Goal: Task Accomplishment & Management: Complete application form

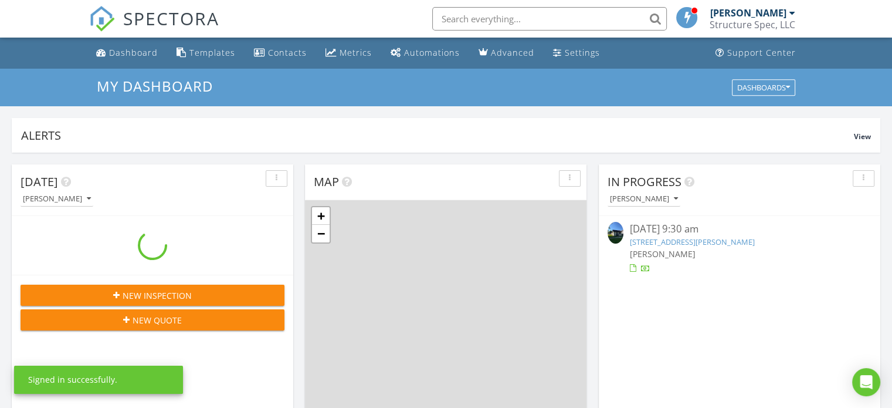
scroll to position [1086, 911]
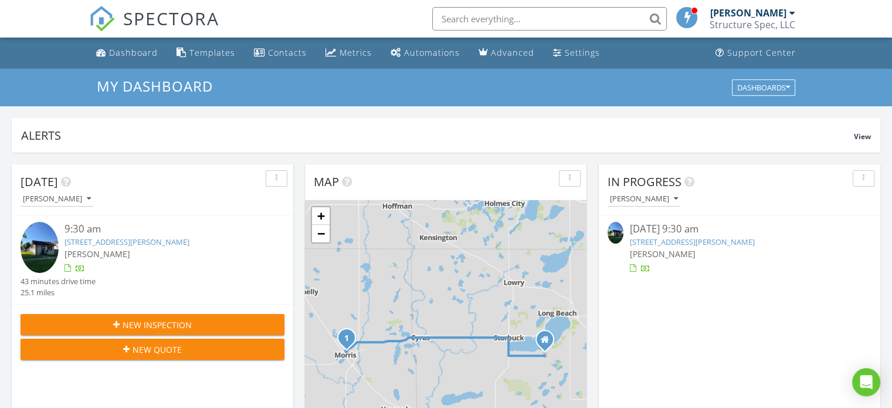
click at [708, 241] on link "410 E 9th St, Morris, MN 56267" at bounding box center [691, 241] width 125 height 11
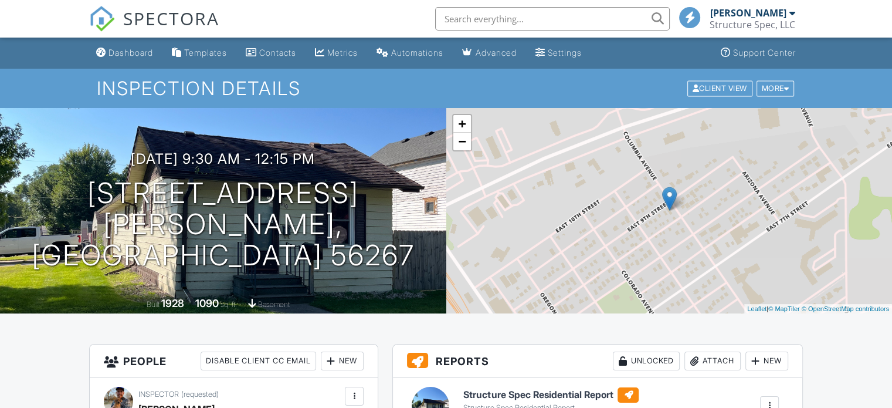
click at [544, 395] on h6 "Structure Spec Residential Report" at bounding box center [550, 394] width 175 height 15
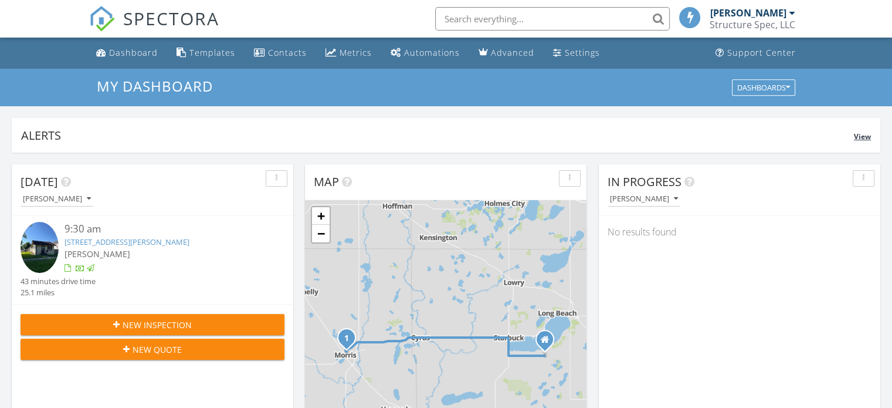
scroll to position [5, 6]
click at [340, 49] on div "Metrics" at bounding box center [356, 52] width 32 height 11
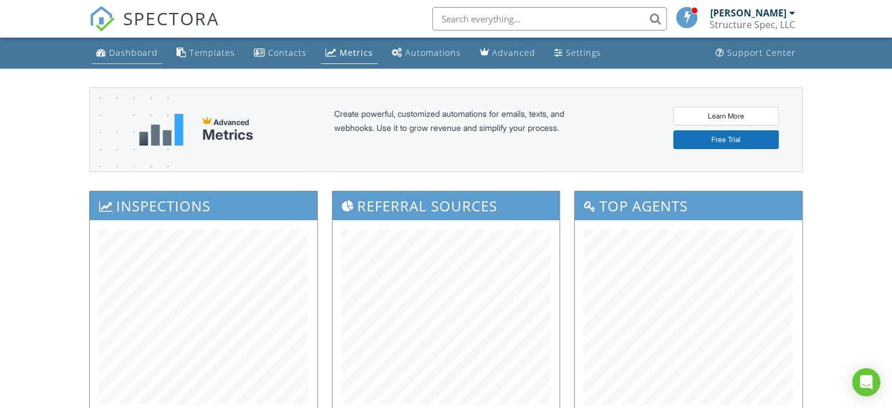
click at [126, 47] on div "Dashboard" at bounding box center [133, 52] width 49 height 11
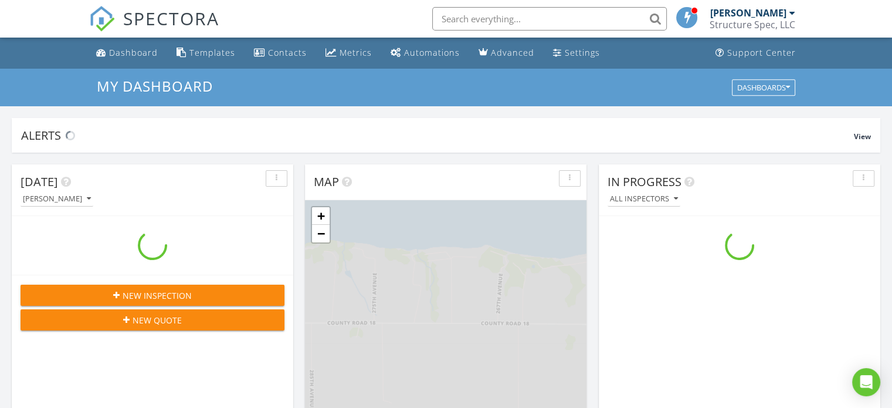
scroll to position [1086, 911]
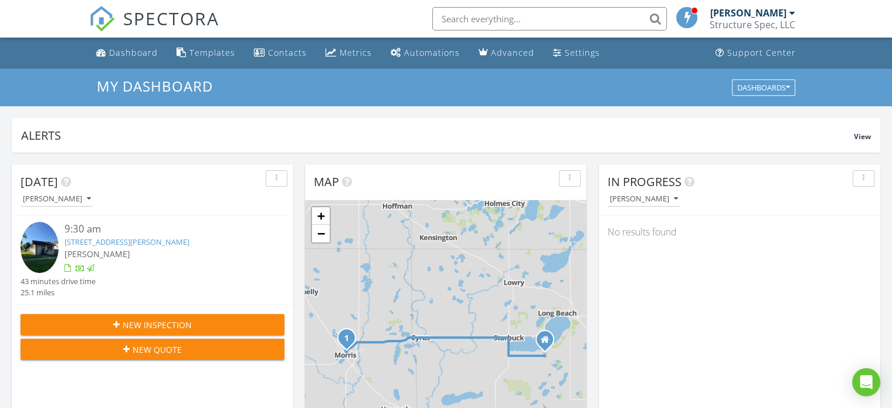
click at [165, 319] on span "New Inspection" at bounding box center [157, 325] width 69 height 12
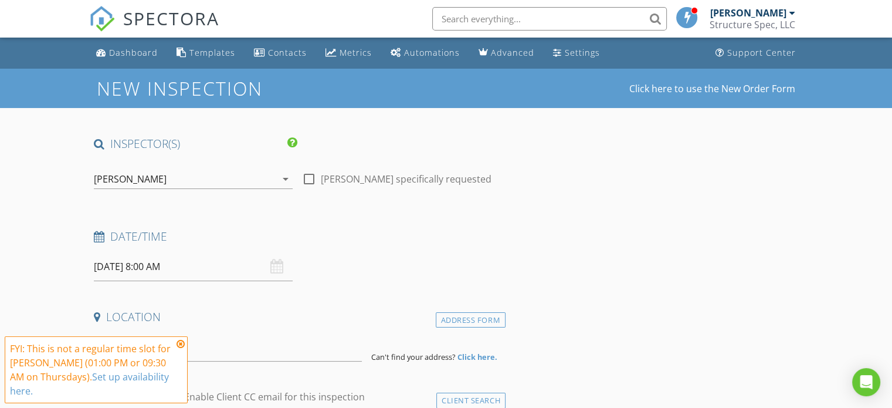
click at [307, 178] on div at bounding box center [309, 179] width 20 height 20
checkbox input "true"
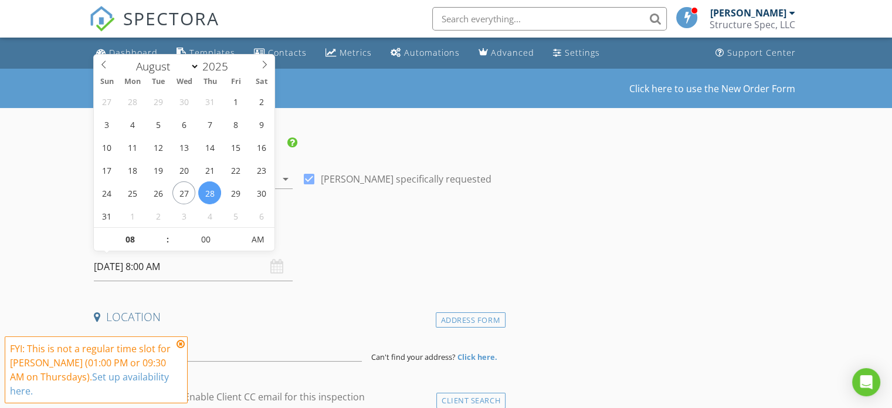
click at [198, 272] on input "[DATE] 8:00 AM" at bounding box center [193, 266] width 199 height 29
type input "09"
type input "[DATE] 9:00 AM"
click at [160, 231] on span at bounding box center [162, 234] width 8 height 12
type input "05"
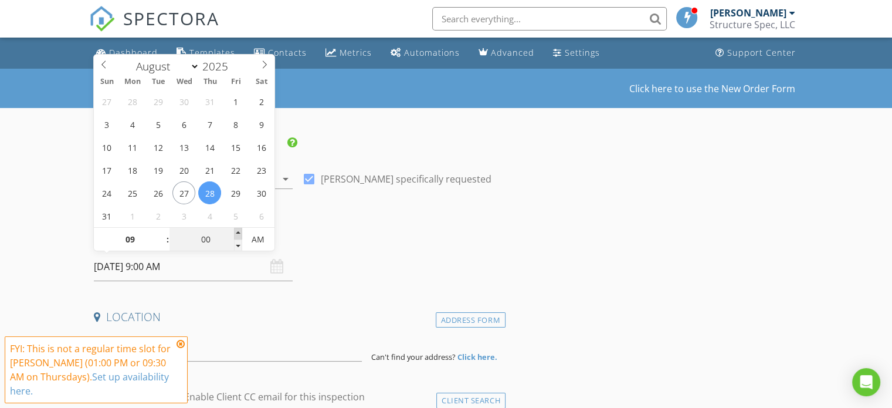
type input "08/28/2025 9:05 AM"
click at [237, 231] on span at bounding box center [238, 234] width 8 height 12
type input "10"
type input "08/28/2025 9:10 AM"
click at [237, 231] on span at bounding box center [238, 234] width 8 height 12
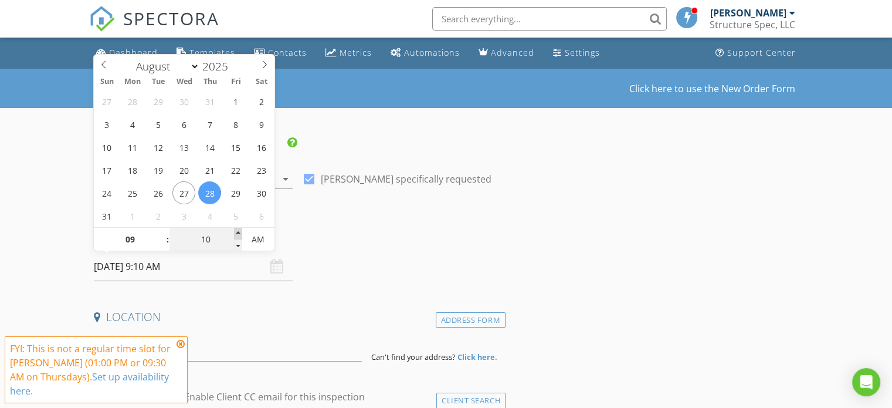
type input "15"
type input "08/28/2025 9:15 AM"
click at [237, 231] on span at bounding box center [238, 234] width 8 height 12
type input "20"
type input "08/28/2025 9:20 AM"
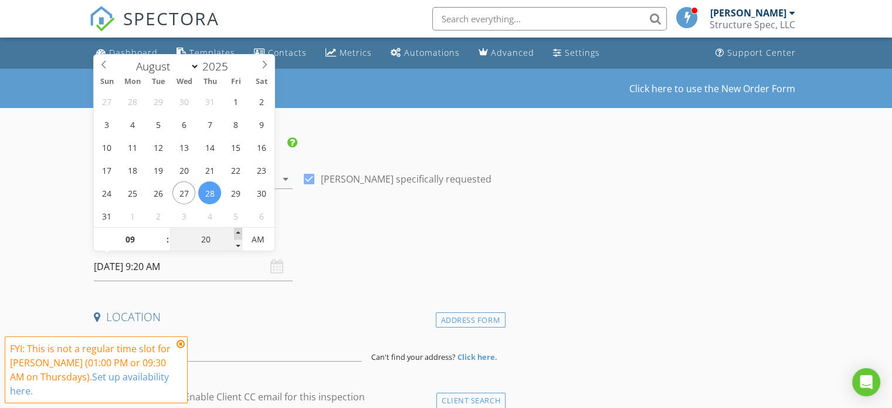
click at [237, 231] on span at bounding box center [238, 234] width 8 height 12
type input "25"
type input "08/28/2025 9:25 AM"
click at [237, 231] on span at bounding box center [238, 234] width 8 height 12
type input "30"
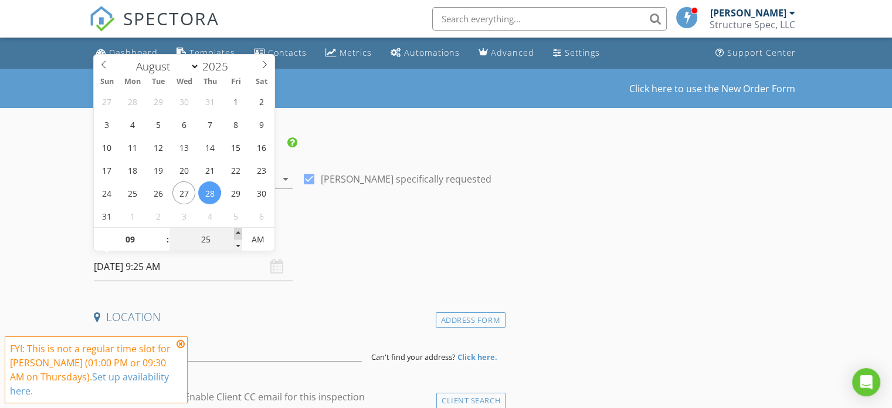
type input "08/28/2025 9:30 AM"
click at [237, 231] on span at bounding box center [238, 234] width 8 height 12
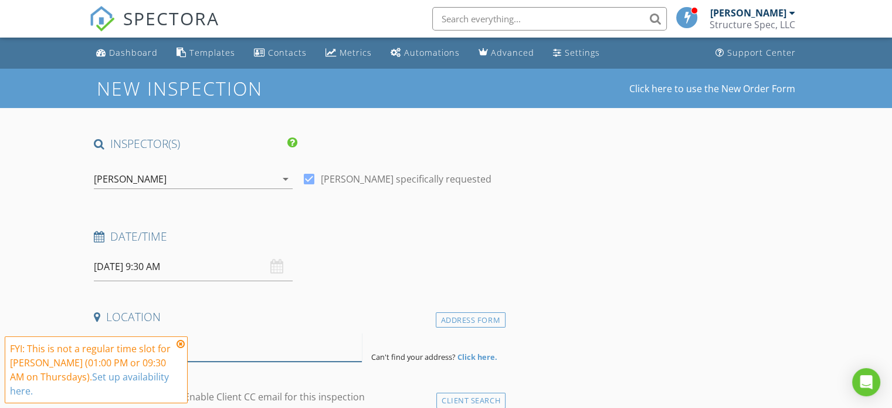
click at [279, 359] on input at bounding box center [228, 347] width 268 height 29
click at [182, 346] on icon at bounding box center [181, 343] width 8 height 9
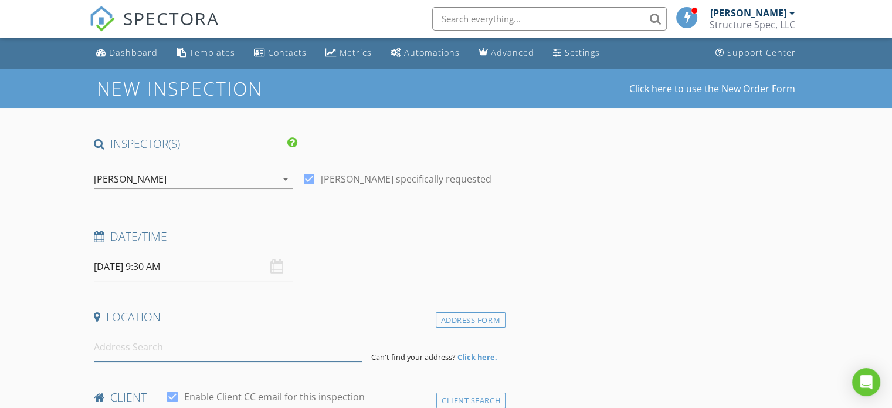
click at [182, 350] on input at bounding box center [228, 347] width 268 height 29
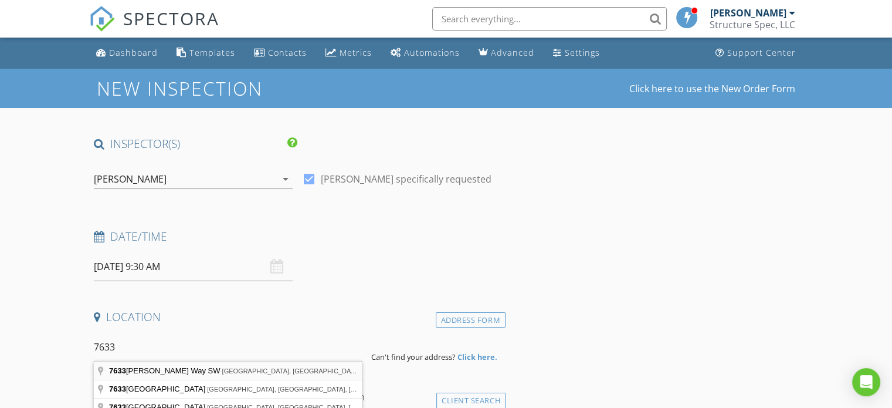
type input "7633 Lindgren Way SW, Alexandria, MN, USA"
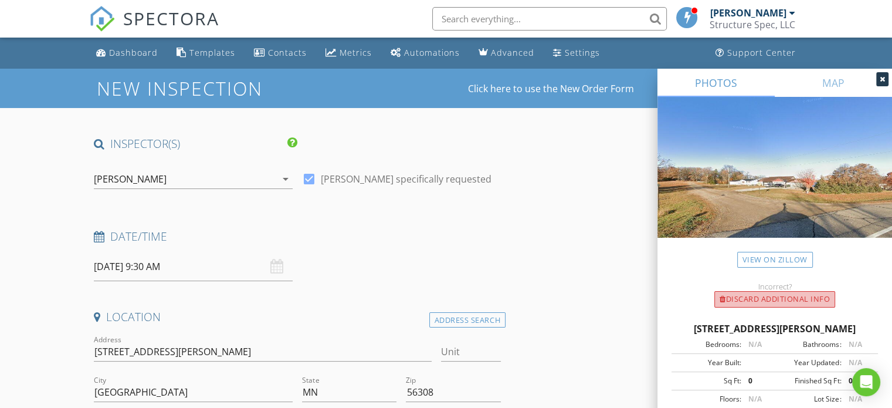
click at [746, 300] on div "Discard Additional info" at bounding box center [775, 299] width 121 height 16
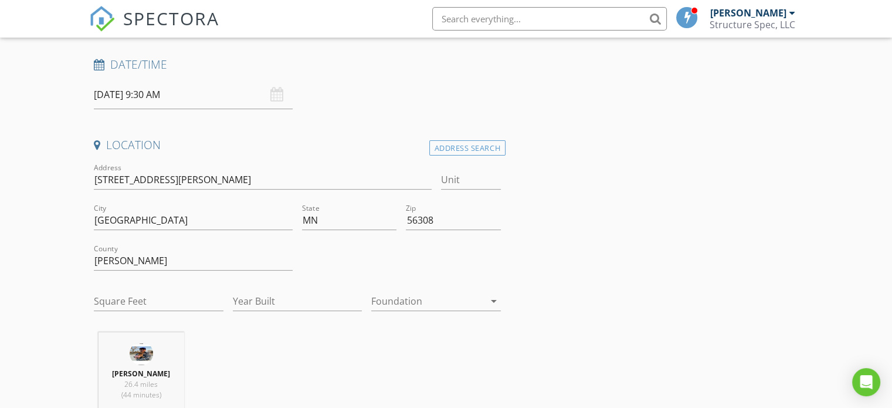
scroll to position [226, 0]
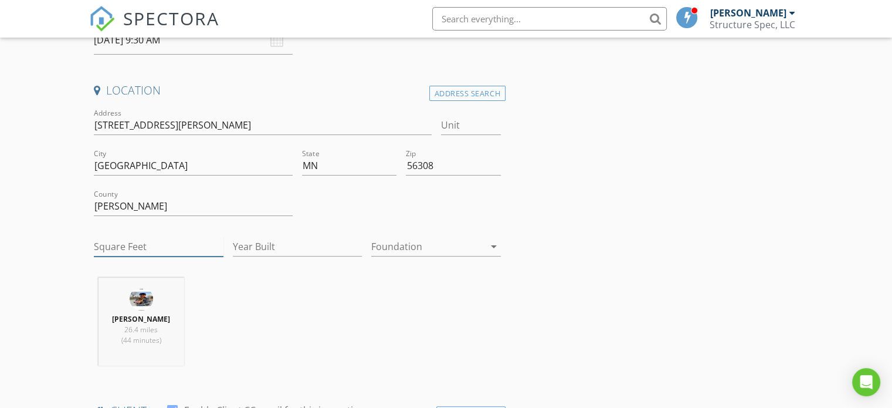
click at [148, 239] on input "Square Feet" at bounding box center [159, 246] width 130 height 19
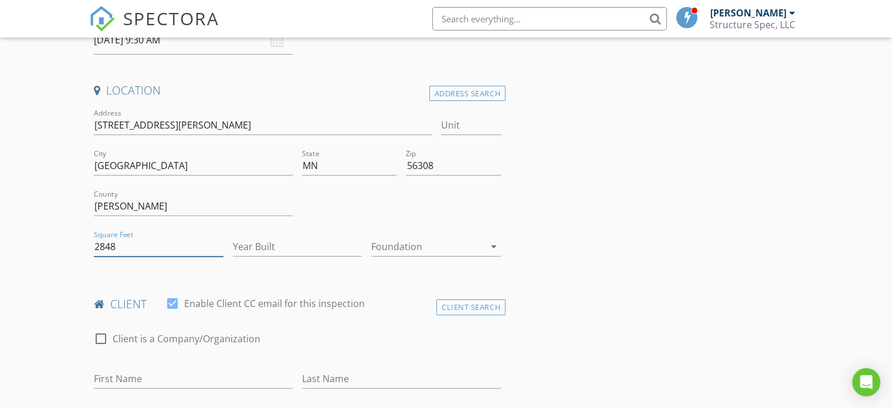
type input "2848"
click at [279, 246] on input "Year Built" at bounding box center [298, 246] width 130 height 19
type input "2009"
click at [392, 246] on div at bounding box center [427, 246] width 113 height 19
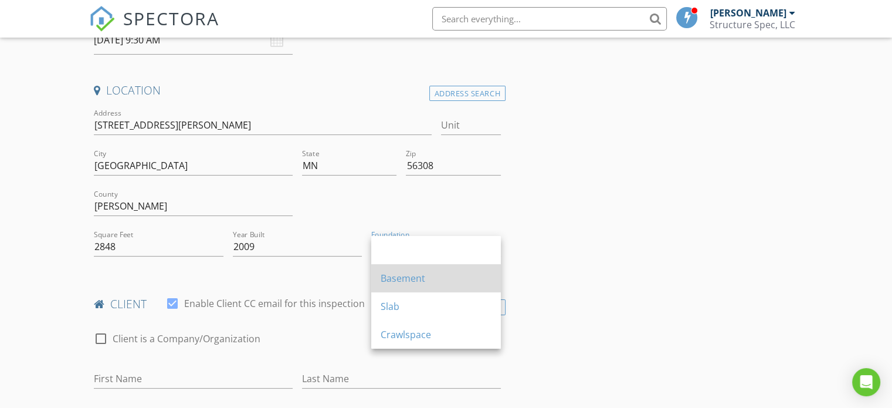
click at [411, 272] on div "Basement" at bounding box center [436, 278] width 111 height 14
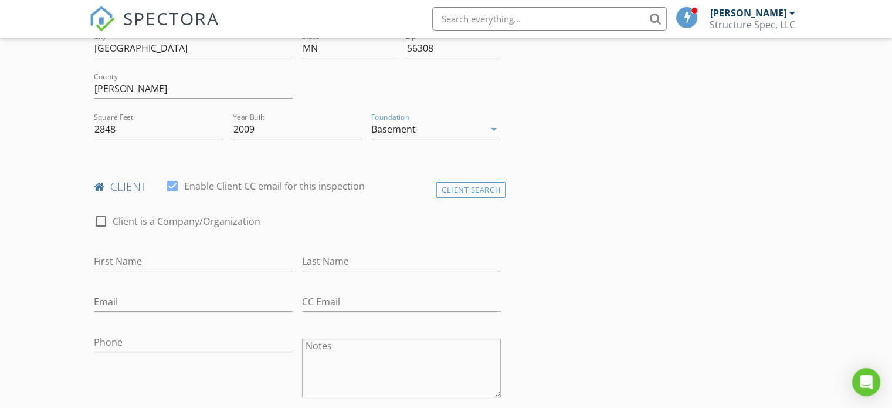
scroll to position [391, 0]
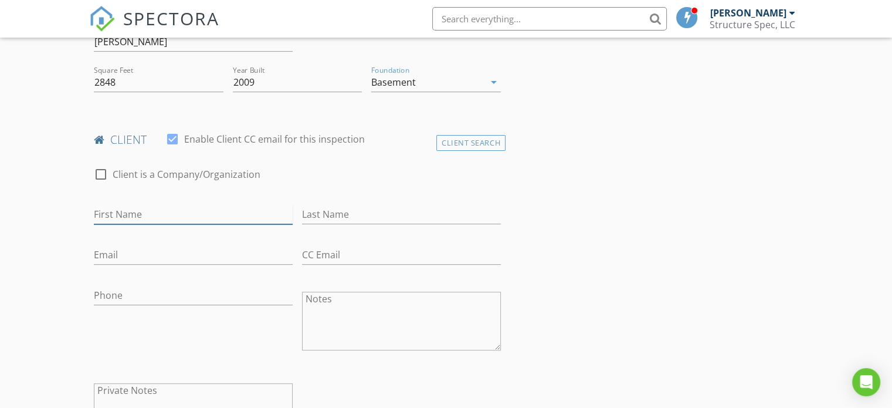
click at [194, 216] on input "First Name" at bounding box center [193, 214] width 199 height 19
type input "C"
type input "S"
type input "Colleen & Scott"
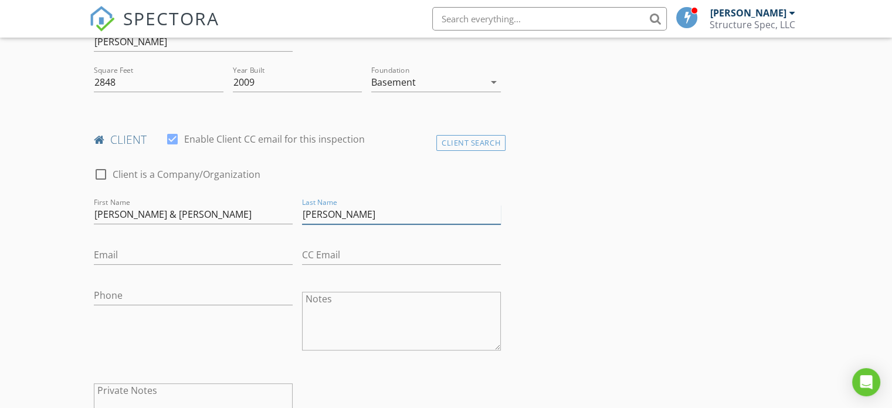
type input "Fischer"
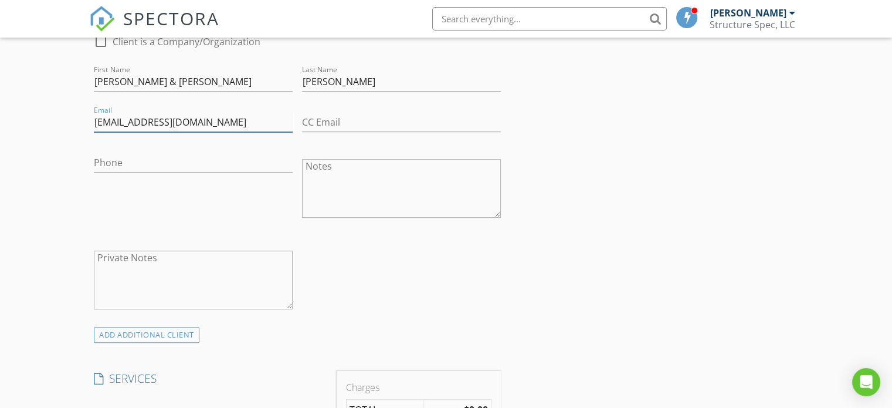
scroll to position [610, 0]
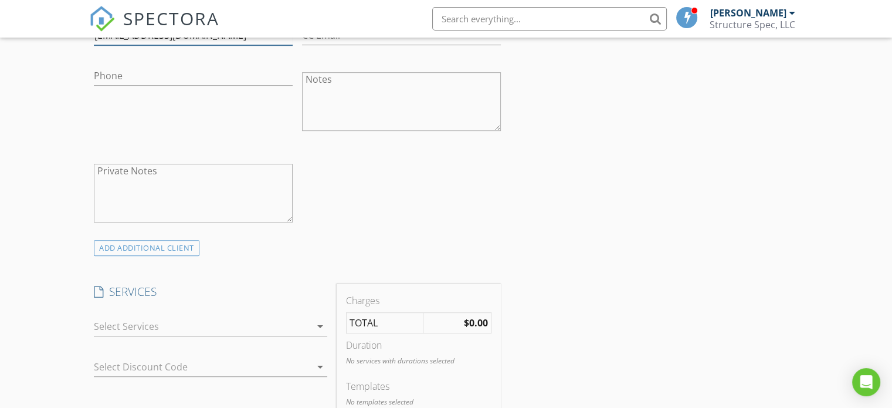
type input "Colleenf4@comcast.net"
click at [383, 96] on textarea "Notes" at bounding box center [401, 101] width 199 height 59
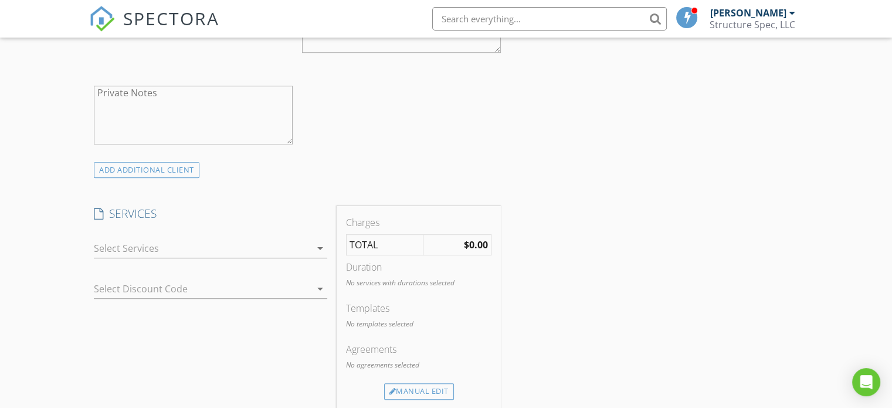
scroll to position [727, 0]
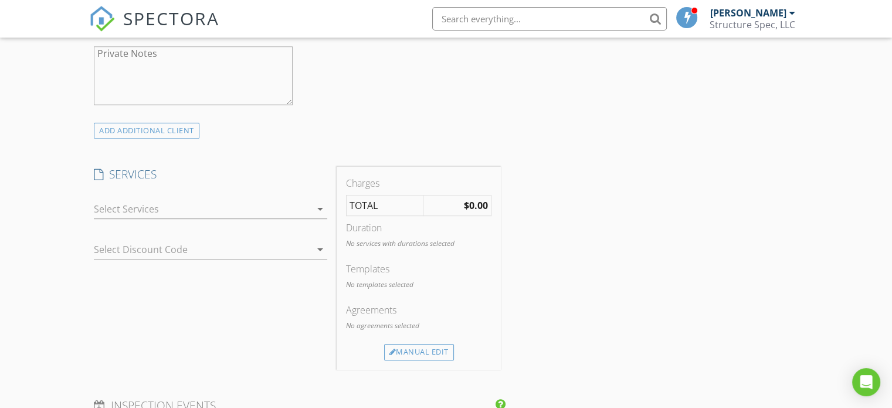
click at [253, 199] on div at bounding box center [202, 208] width 217 height 19
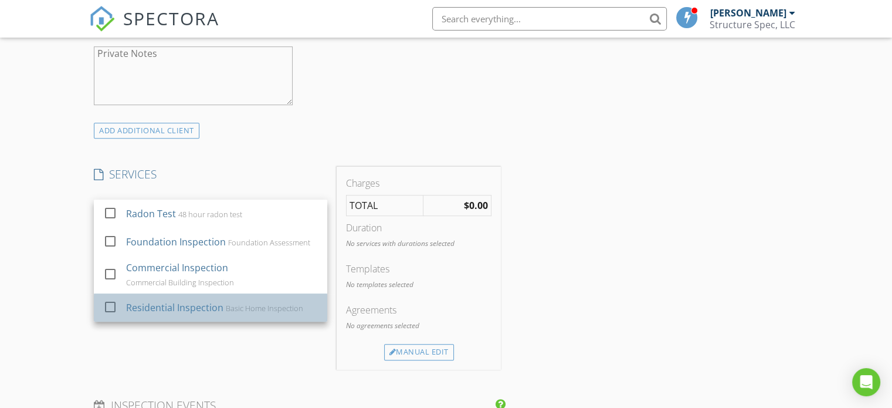
click at [191, 304] on div "Residential Inspection" at bounding box center [174, 307] width 97 height 14
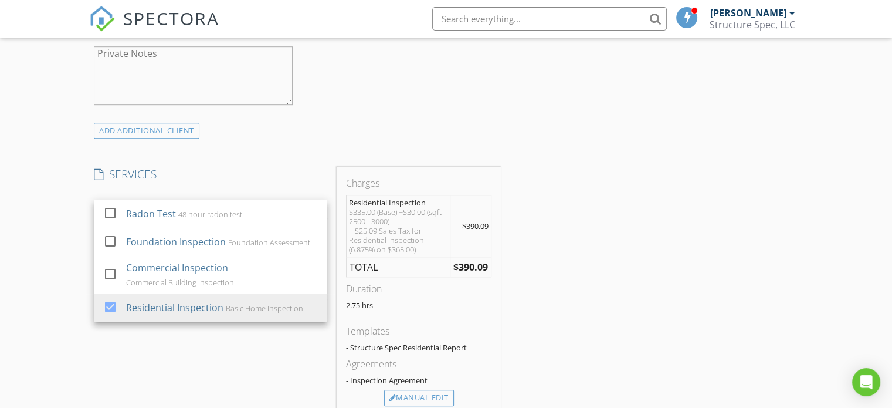
click at [675, 326] on div "INSPECTOR(S) check_box Justin Anderson PRIMARY Justin Anderson arrow_drop_down …" at bounding box center [446, 340] width 714 height 1863
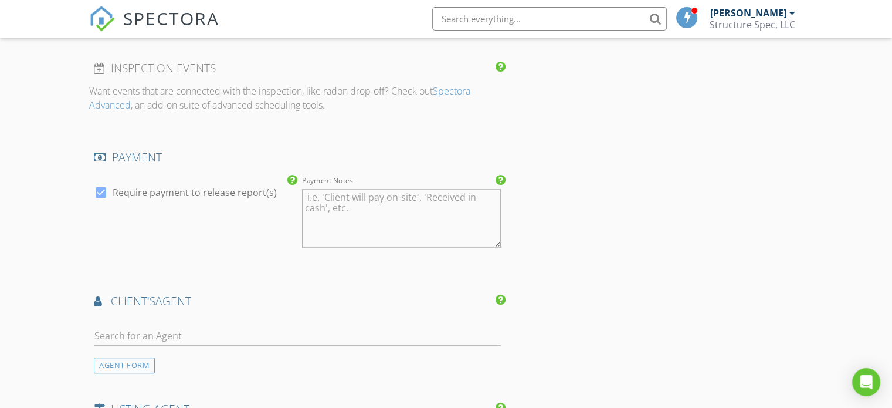
scroll to position [1189, 0]
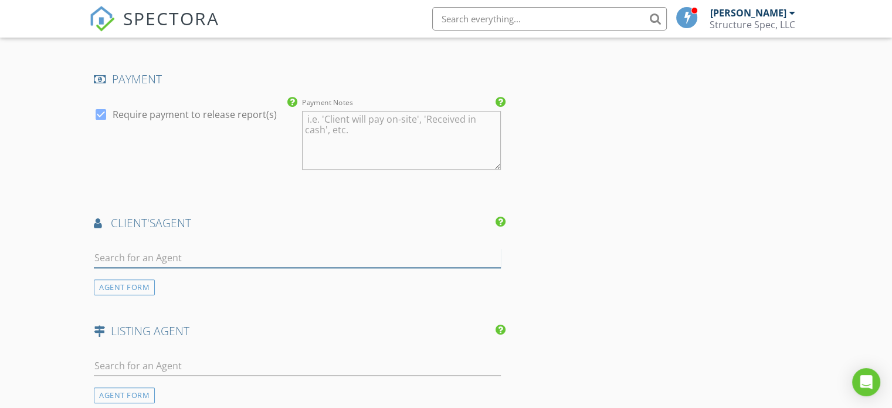
click at [380, 249] on input "text" at bounding box center [297, 257] width 407 height 19
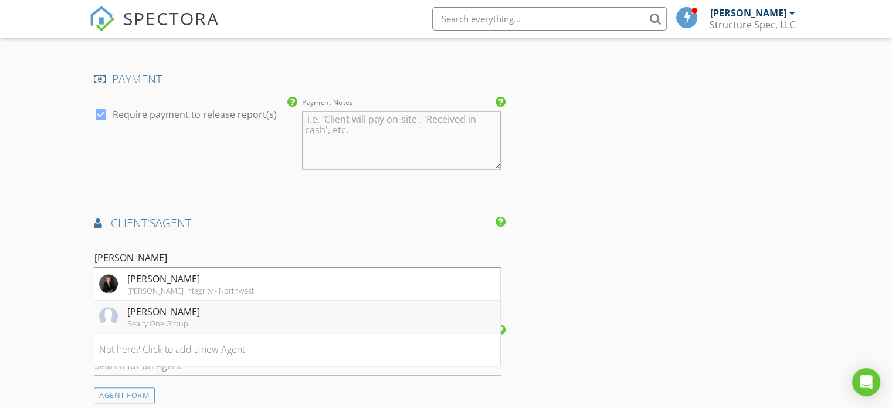
type input "kim"
click at [194, 308] on li "Kim Kettler Realty One Group" at bounding box center [297, 316] width 406 height 33
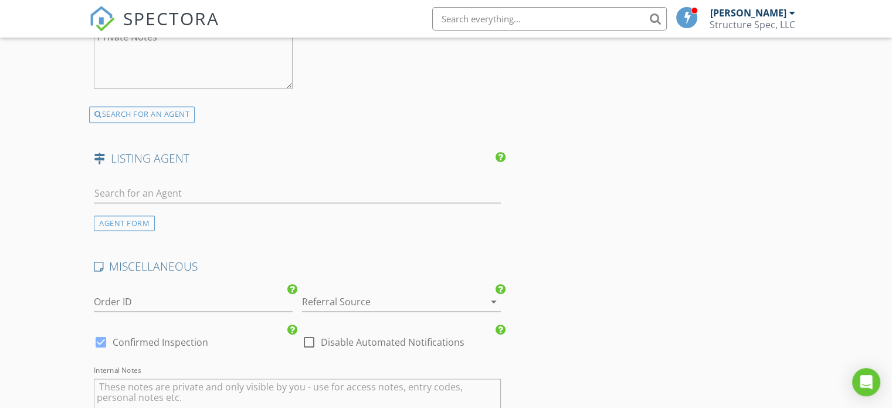
scroll to position [1634, 0]
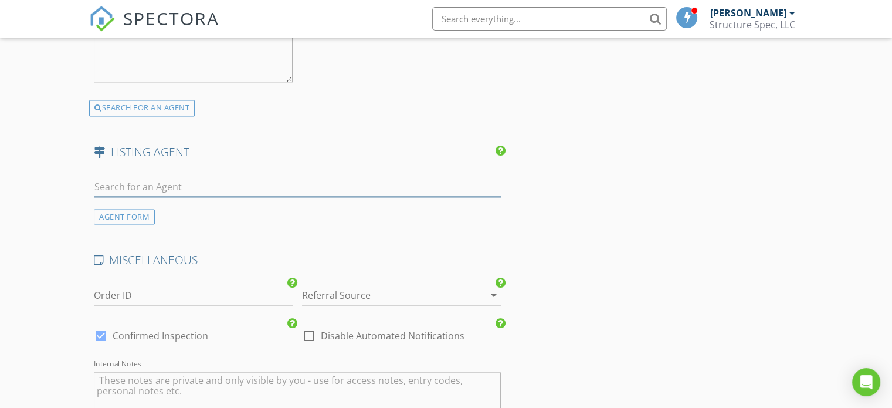
click at [229, 183] on input "text" at bounding box center [297, 186] width 407 height 19
type input "c"
type input "k"
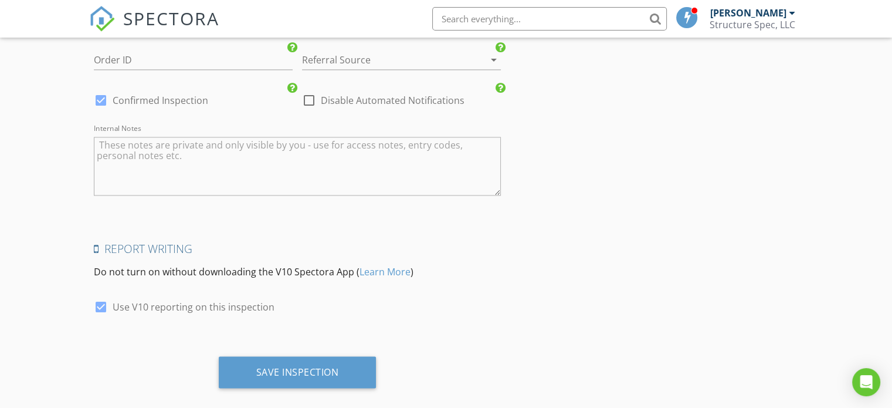
scroll to position [1882, 0]
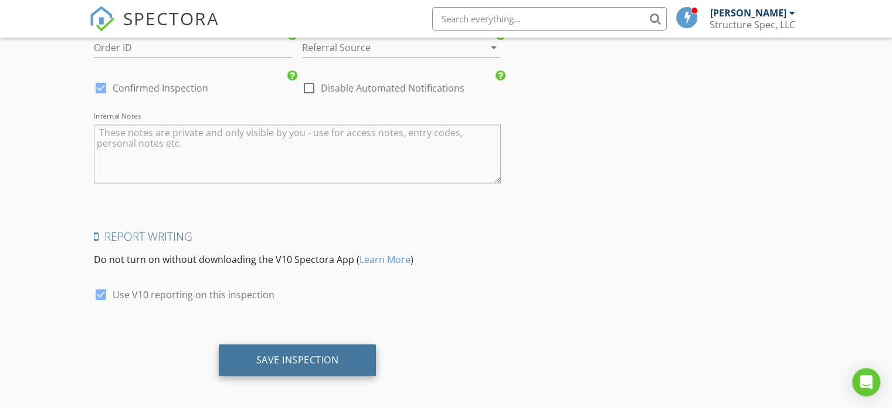
click at [263, 363] on div "Save Inspection" at bounding box center [298, 360] width 158 height 32
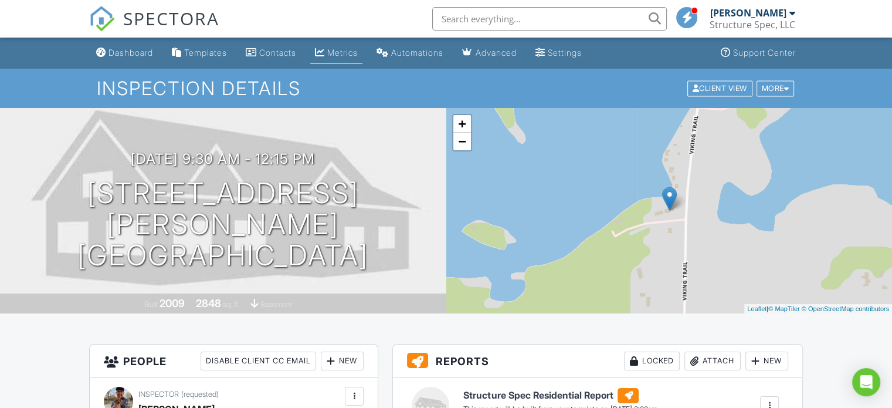
click at [339, 52] on div "Metrics" at bounding box center [342, 53] width 31 height 10
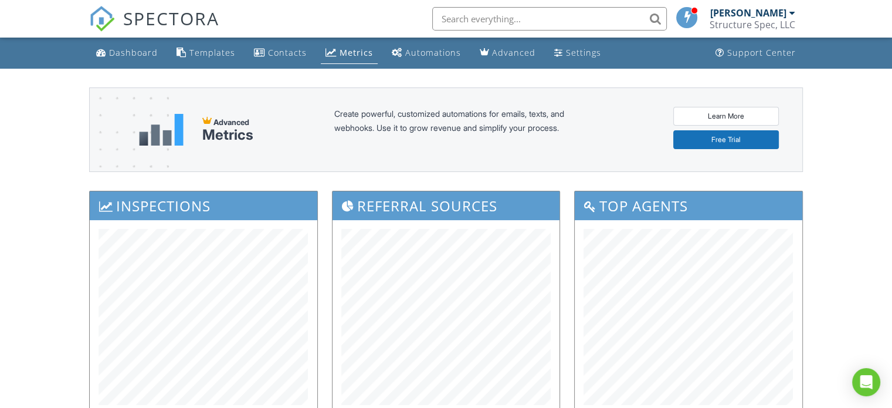
click at [790, 8] on div at bounding box center [793, 12] width 6 height 9
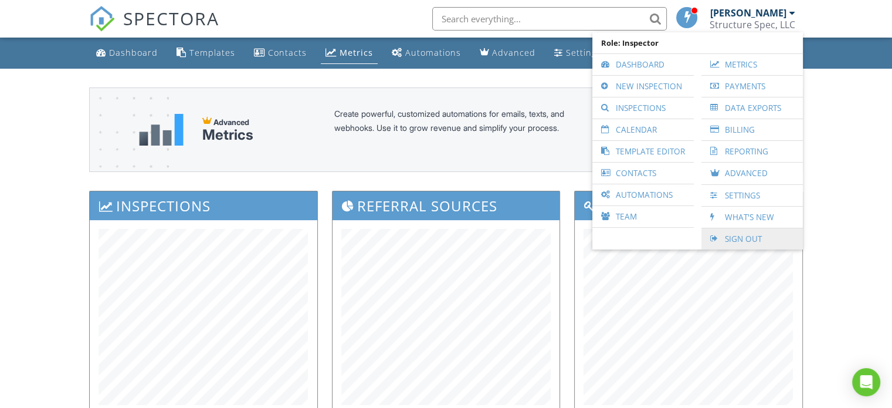
click at [746, 234] on link "Sign Out" at bounding box center [753, 238] width 90 height 21
